Goal: Task Accomplishment & Management: Manage account settings

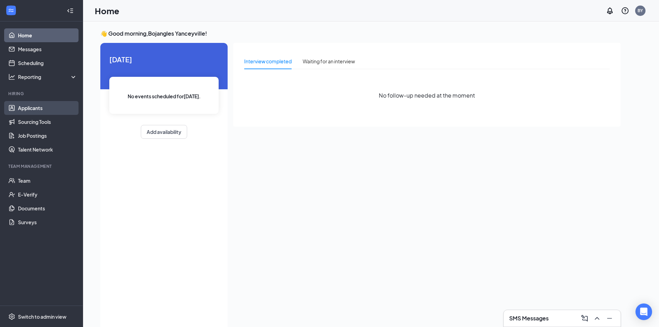
click at [51, 109] on link "Applicants" at bounding box center [47, 108] width 59 height 14
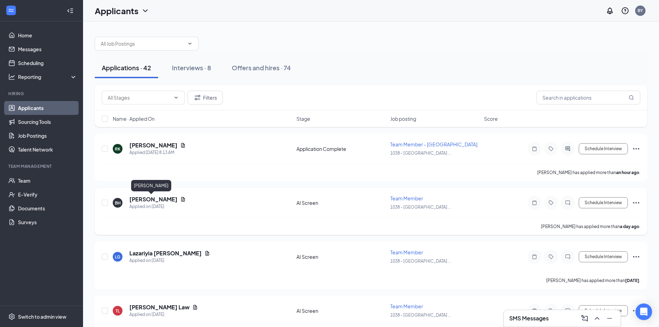
click at [160, 200] on h5 "[PERSON_NAME]" at bounding box center [153, 199] width 48 height 8
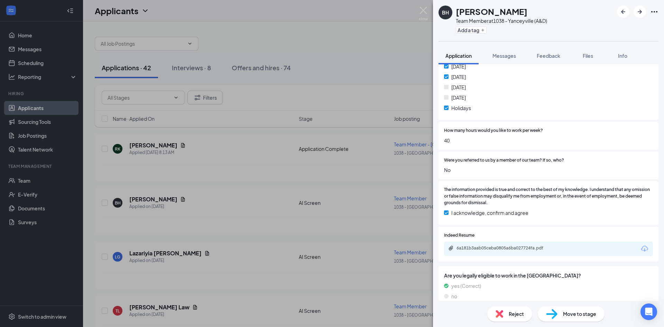
scroll to position [277, 0]
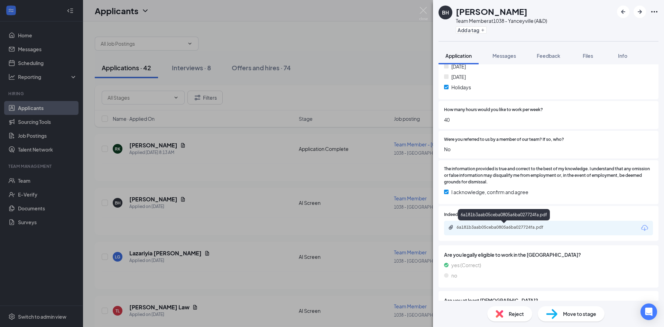
click at [520, 230] on div "6a181b3aab05ceba0805a6ba027724fa.pdf" at bounding box center [505, 227] width 97 height 6
click at [584, 318] on div "Move to stage" at bounding box center [571, 313] width 67 height 15
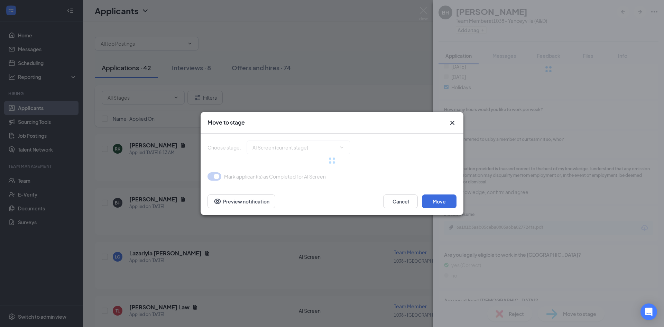
type input "Application Complete (next stage)"
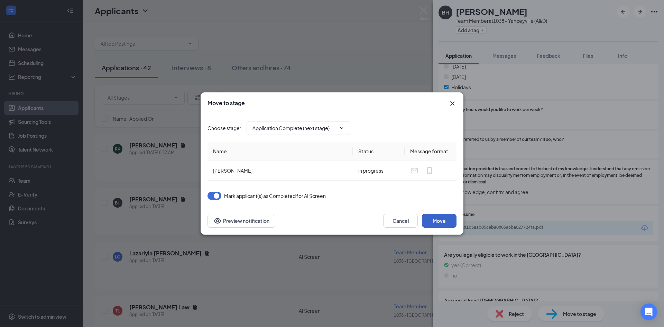
click at [447, 219] on button "Move" at bounding box center [439, 221] width 35 height 14
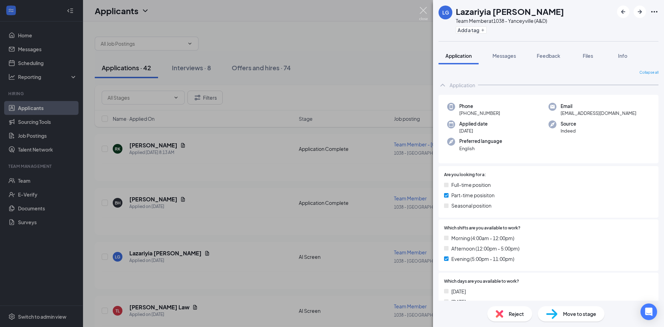
click at [420, 9] on img at bounding box center [423, 13] width 9 height 13
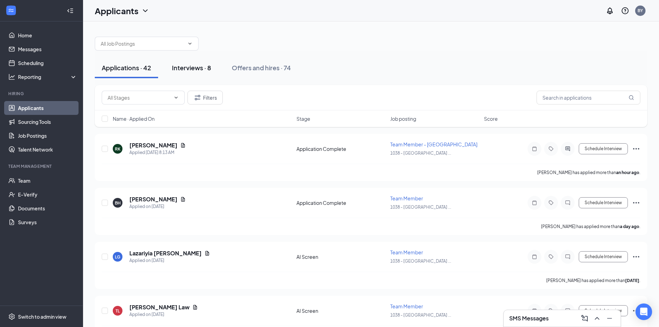
click at [189, 67] on div "Interviews · 8" at bounding box center [191, 67] width 39 height 9
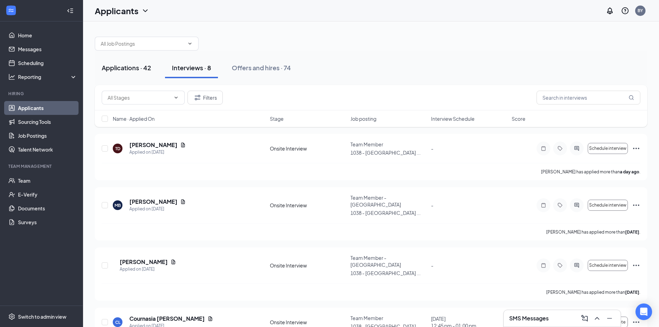
click at [141, 70] on div "Applications · 42" at bounding box center [126, 67] width 49 height 9
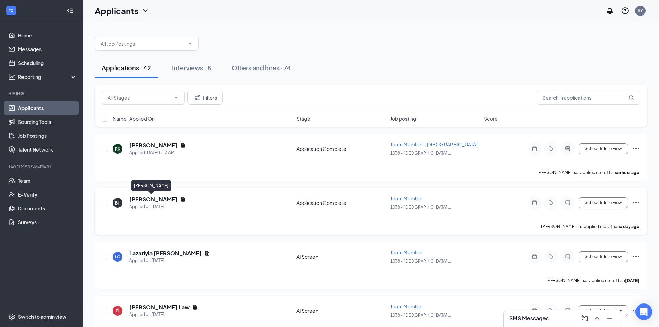
click at [159, 200] on h5 "[PERSON_NAME]" at bounding box center [153, 199] width 48 height 8
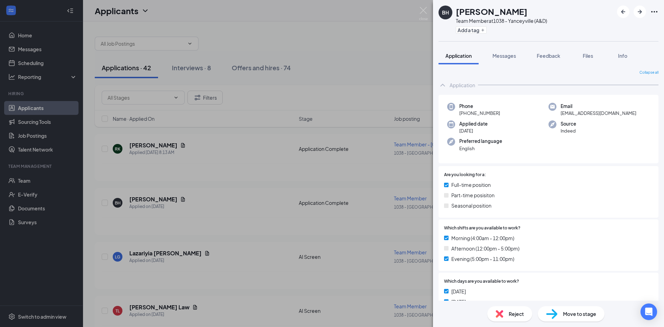
click at [581, 314] on span "Move to stage" at bounding box center [579, 314] width 33 height 8
type input "Onsite Interview (next stage)"
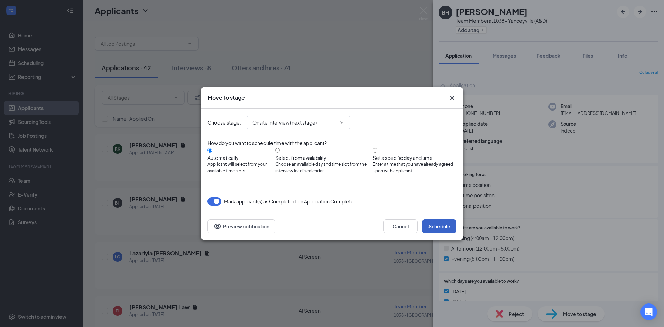
click at [443, 228] on button "Schedule" at bounding box center [439, 226] width 35 height 14
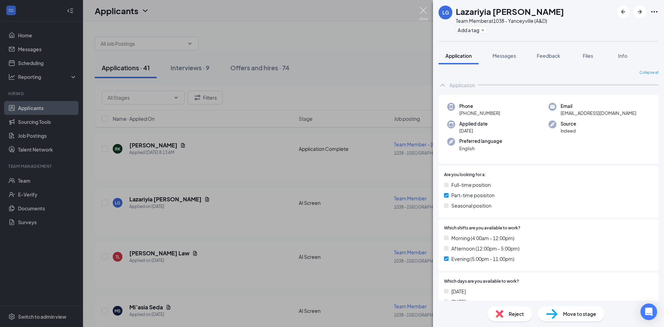
click at [420, 14] on img at bounding box center [423, 13] width 9 height 13
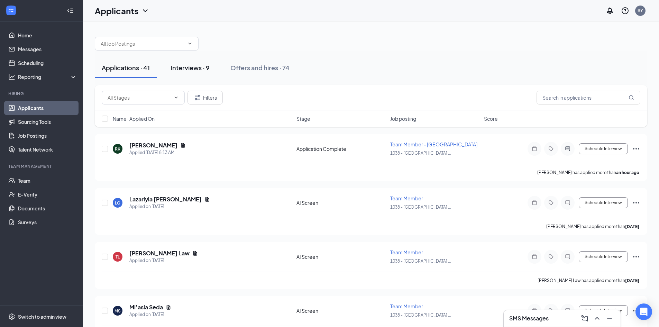
click at [185, 59] on button "Interviews · 9" at bounding box center [190, 67] width 53 height 21
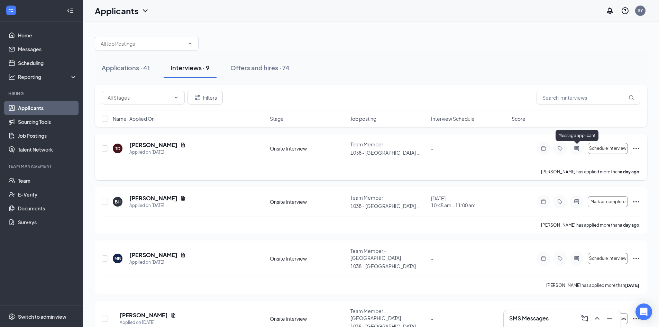
click at [578, 147] on icon "ActiveChat" at bounding box center [576, 148] width 4 height 4
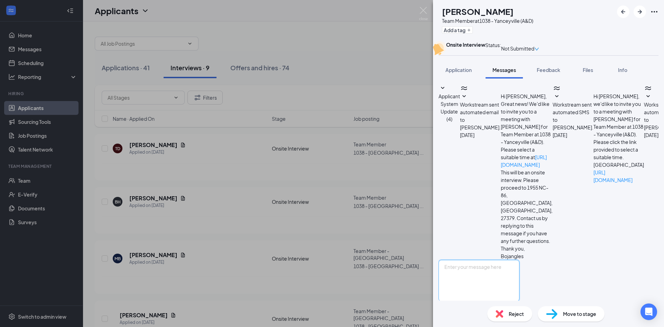
click at [520, 262] on textarea at bounding box center [479, 281] width 81 height 42
type textarea "Good morning I have tried to call the number you gave me [DATE] I need to chang…"
click at [489, 301] on input "Email" at bounding box center [487, 303] width 4 height 4
checkbox input "true"
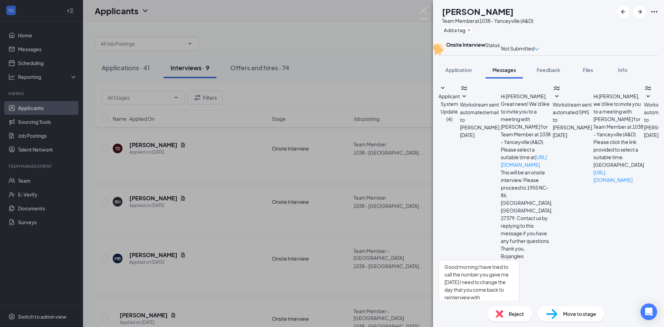
click at [520, 301] on button "Send" at bounding box center [513, 314] width 12 height 26
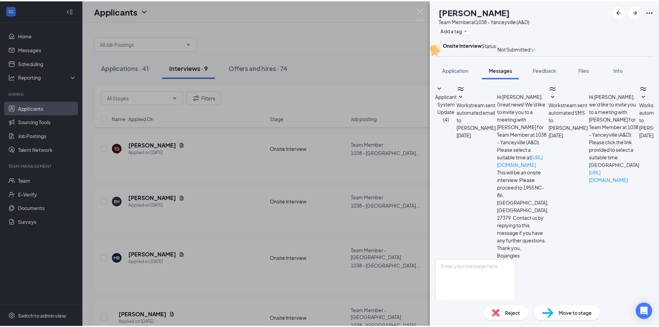
scroll to position [154, 0]
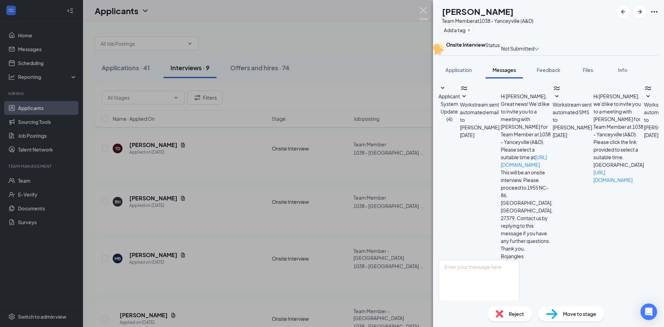
click at [422, 15] on img at bounding box center [423, 13] width 9 height 13
